Goal: Find specific page/section: Find specific page/section

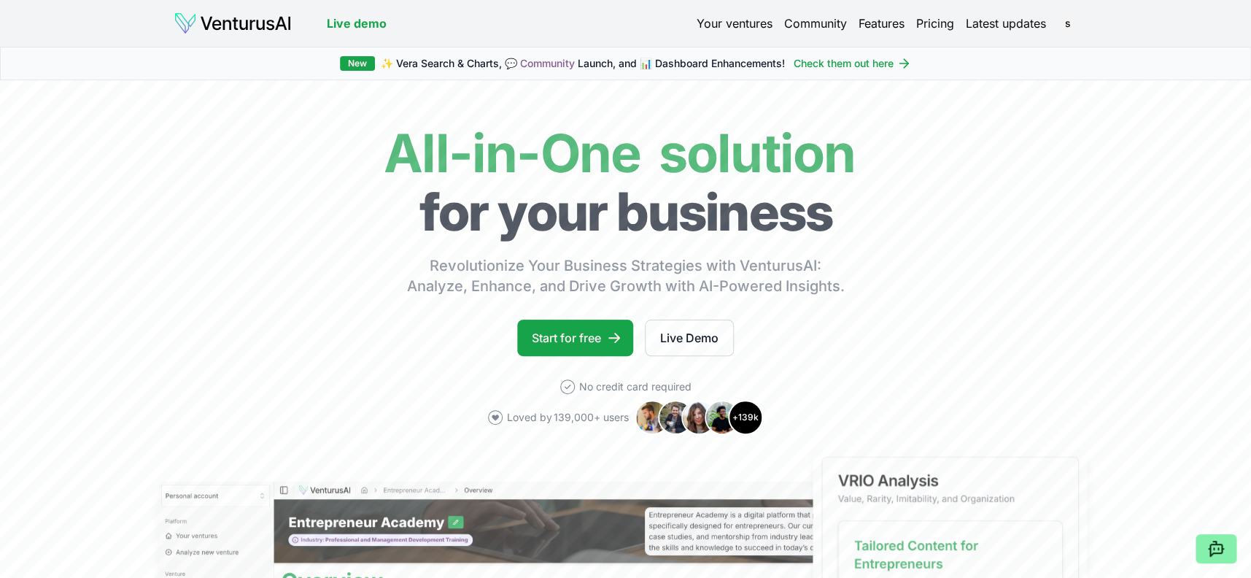
click at [723, 26] on link "Your ventures" at bounding box center [734, 24] width 76 height 18
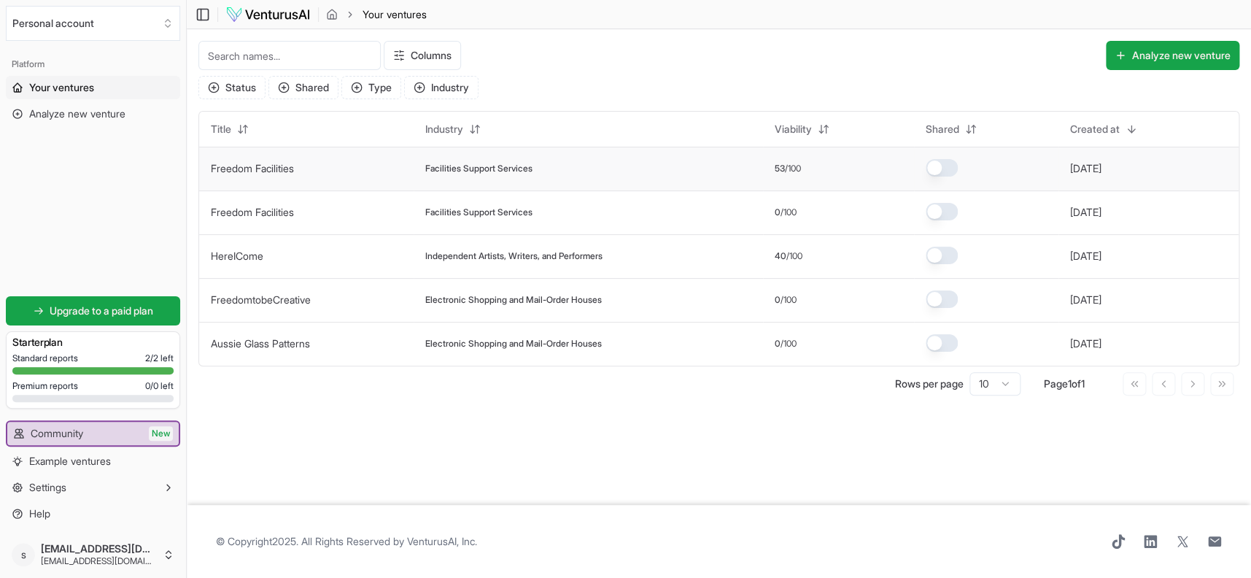
click at [488, 159] on td "Facilities Support Services" at bounding box center [587, 169] width 349 height 44
click at [489, 172] on span "Facilities Support Services" at bounding box center [478, 169] width 107 height 12
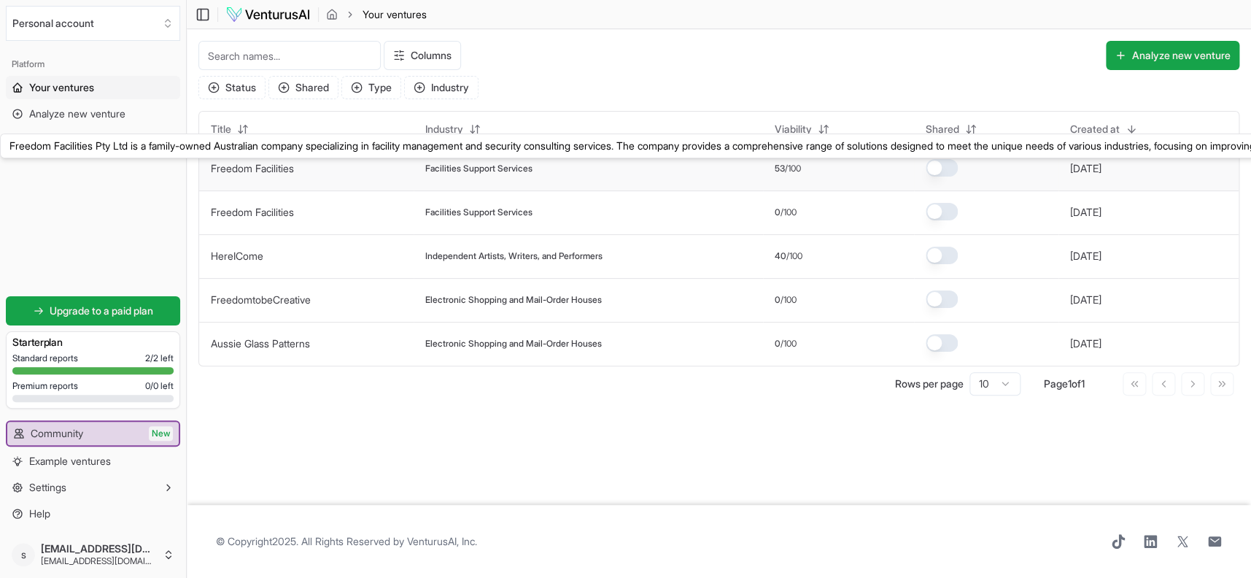
click at [240, 168] on link "Freedom Facilities" at bounding box center [252, 168] width 83 height 12
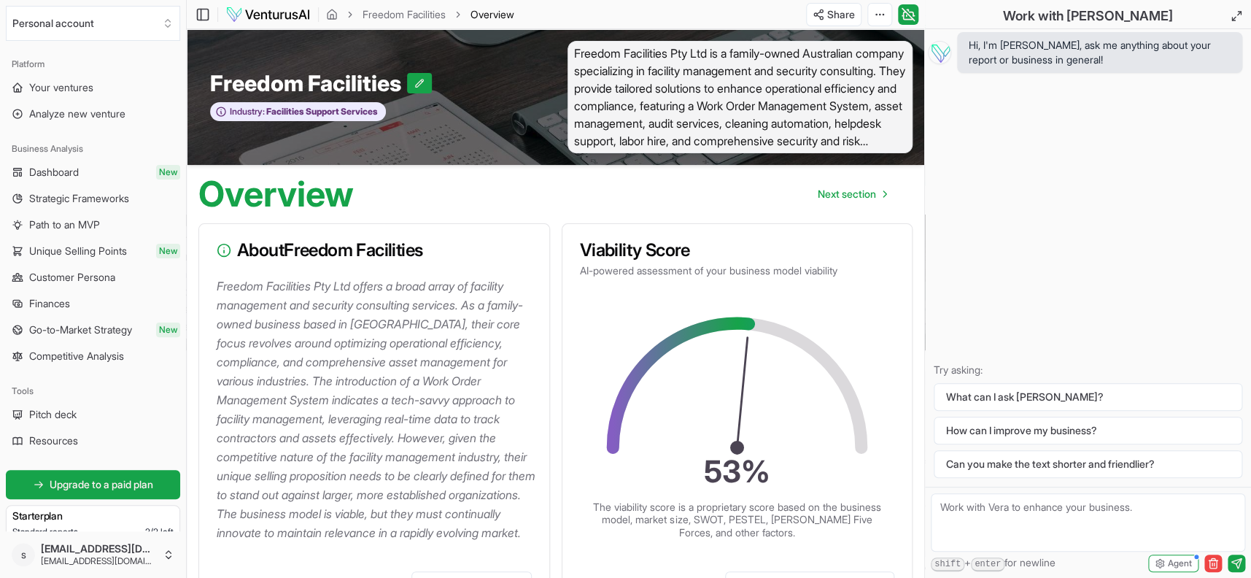
drag, startPoint x: 1249, startPoint y: 109, endPoint x: 1250, endPoint y: 75, distance: 33.6
click at [1250, 75] on html "We value your privacy We use cookies to enhance your browsing experience, serve…" at bounding box center [625, 289] width 1251 height 578
click at [850, 196] on span "Next section" at bounding box center [846, 194] width 58 height 15
